Goal: Check status

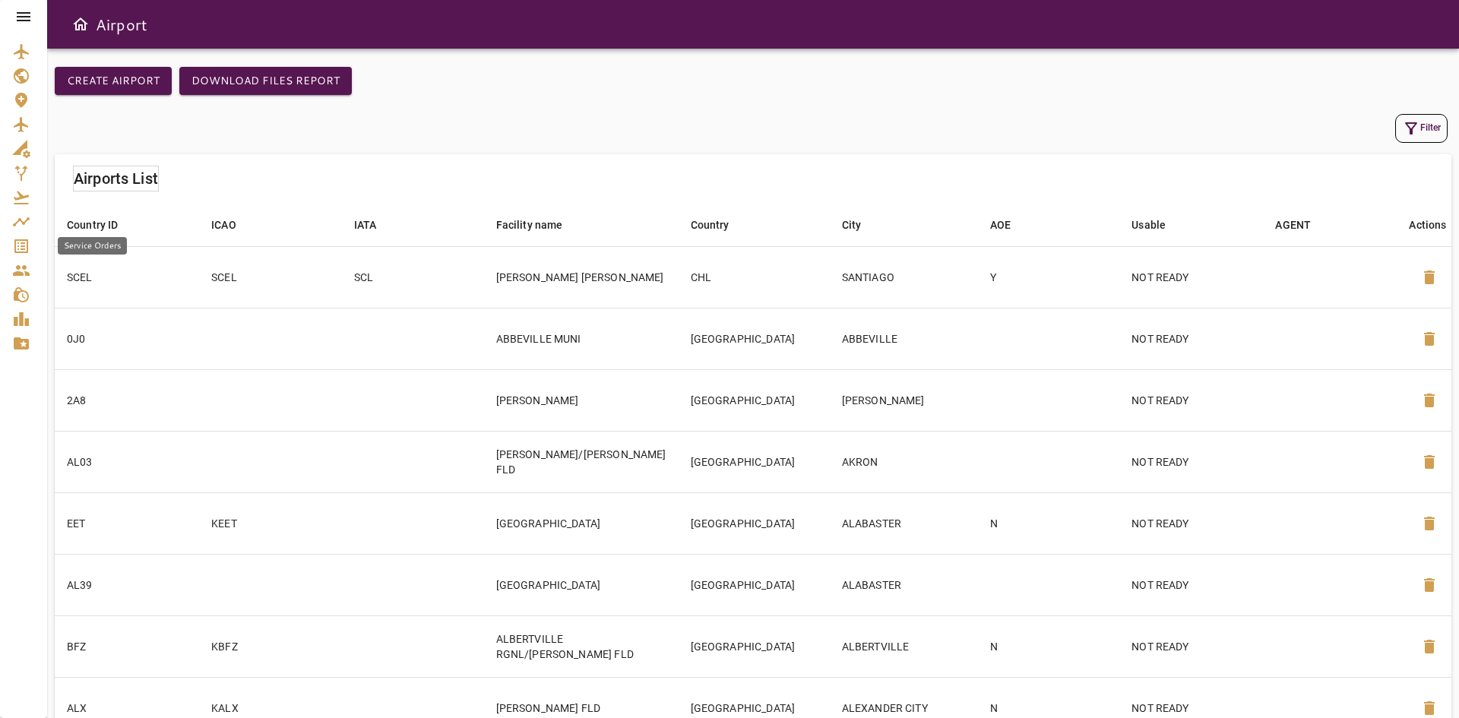
click at [28, 242] on icon "Service Orders" at bounding box center [21, 246] width 14 height 14
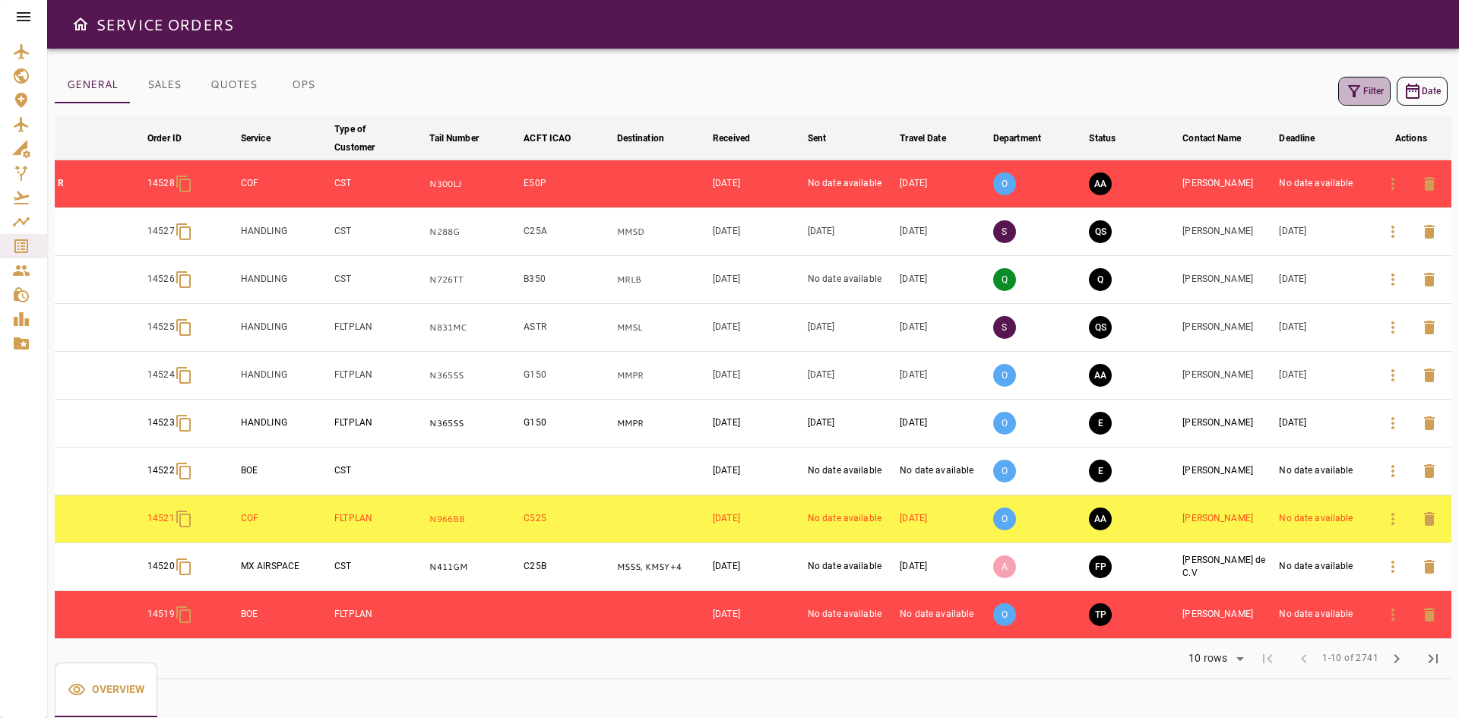
click at [1378, 87] on button "Filter" at bounding box center [1364, 91] width 52 height 29
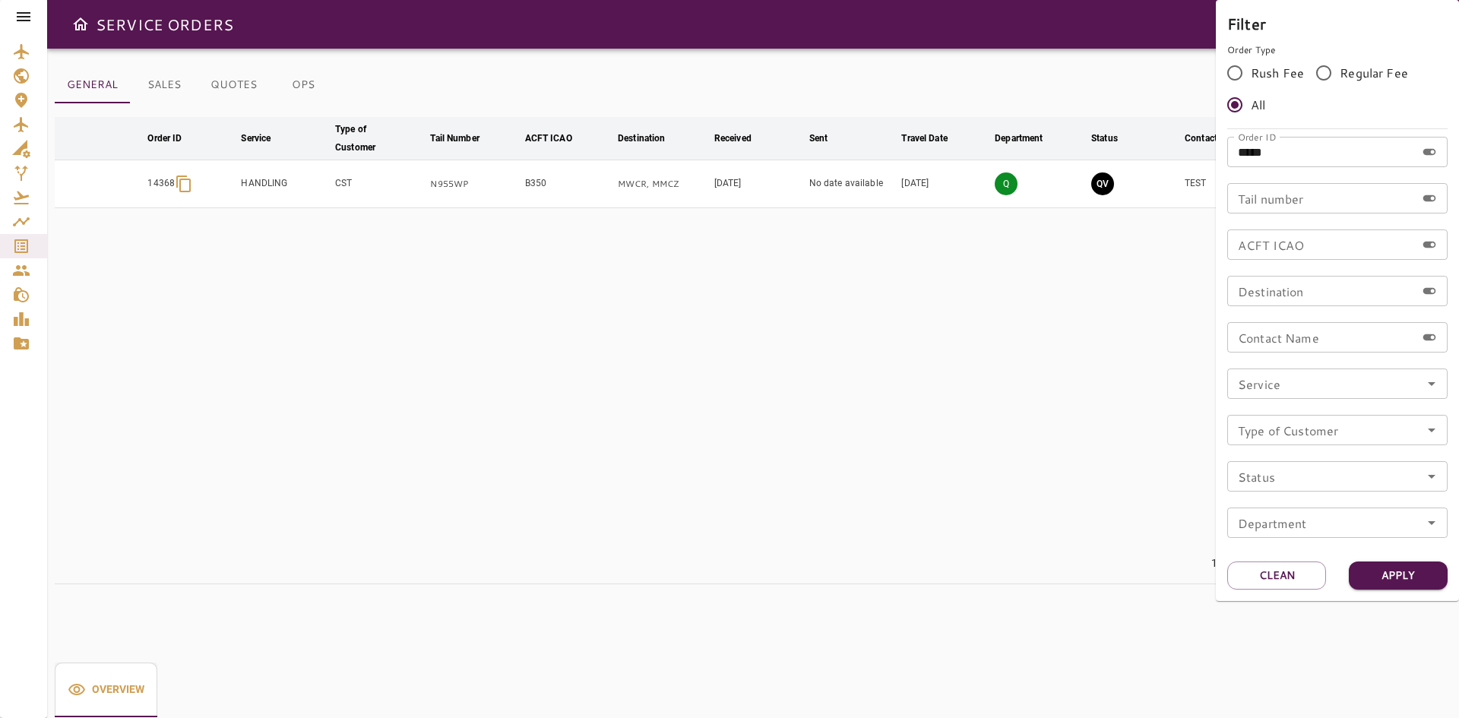
click at [1130, 433] on div at bounding box center [729, 359] width 1459 height 718
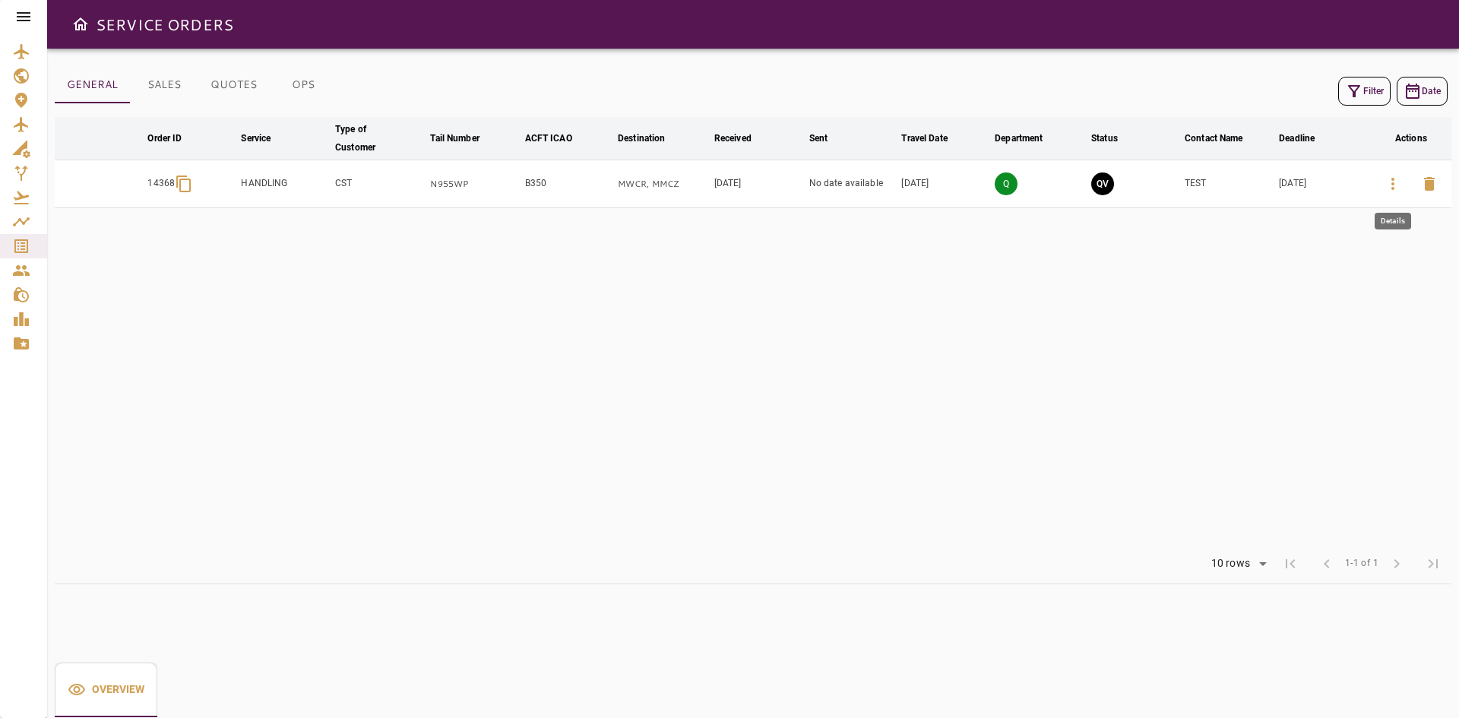
click at [1393, 181] on icon "button" at bounding box center [1393, 184] width 18 height 18
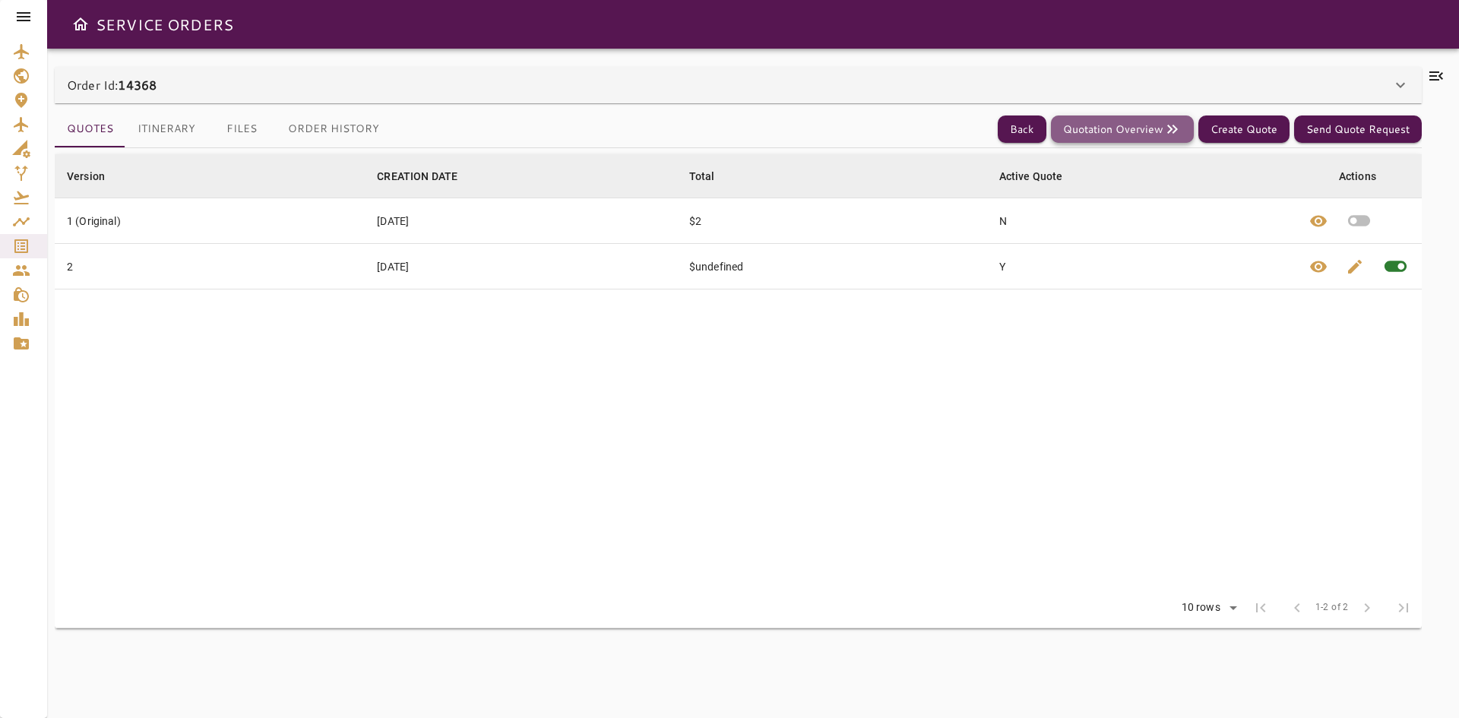
click at [1129, 133] on button "Quotation Overview" at bounding box center [1122, 130] width 143 height 28
